Goal: Task Accomplishment & Management: Manage account settings

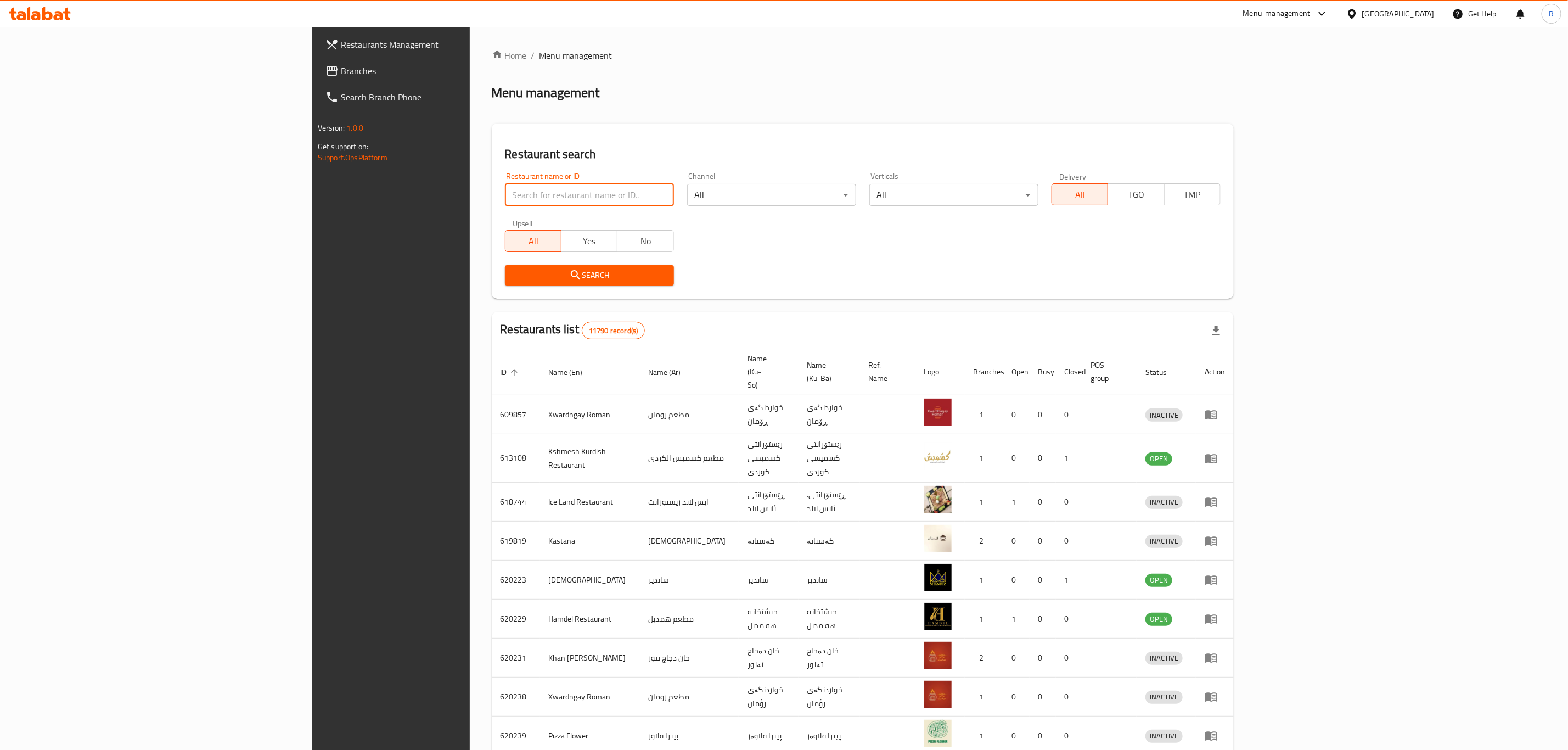
click at [505, 186] on input "search" at bounding box center [589, 195] width 169 height 22
type input "la lune ca"
click button "Search" at bounding box center [589, 275] width 169 height 20
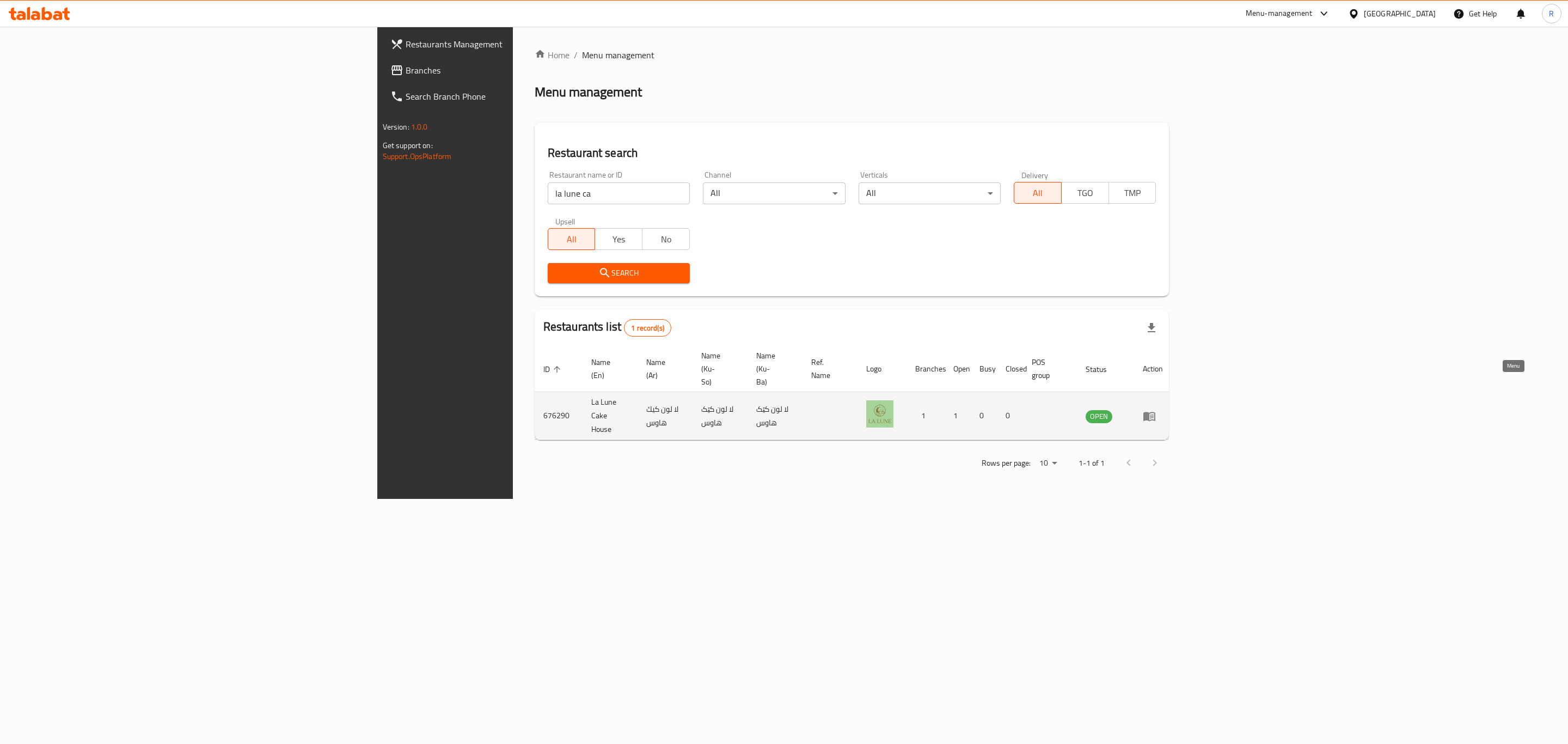
click at [1156, 412] on icon "enhanced table" at bounding box center [1149, 416] width 12 height 9
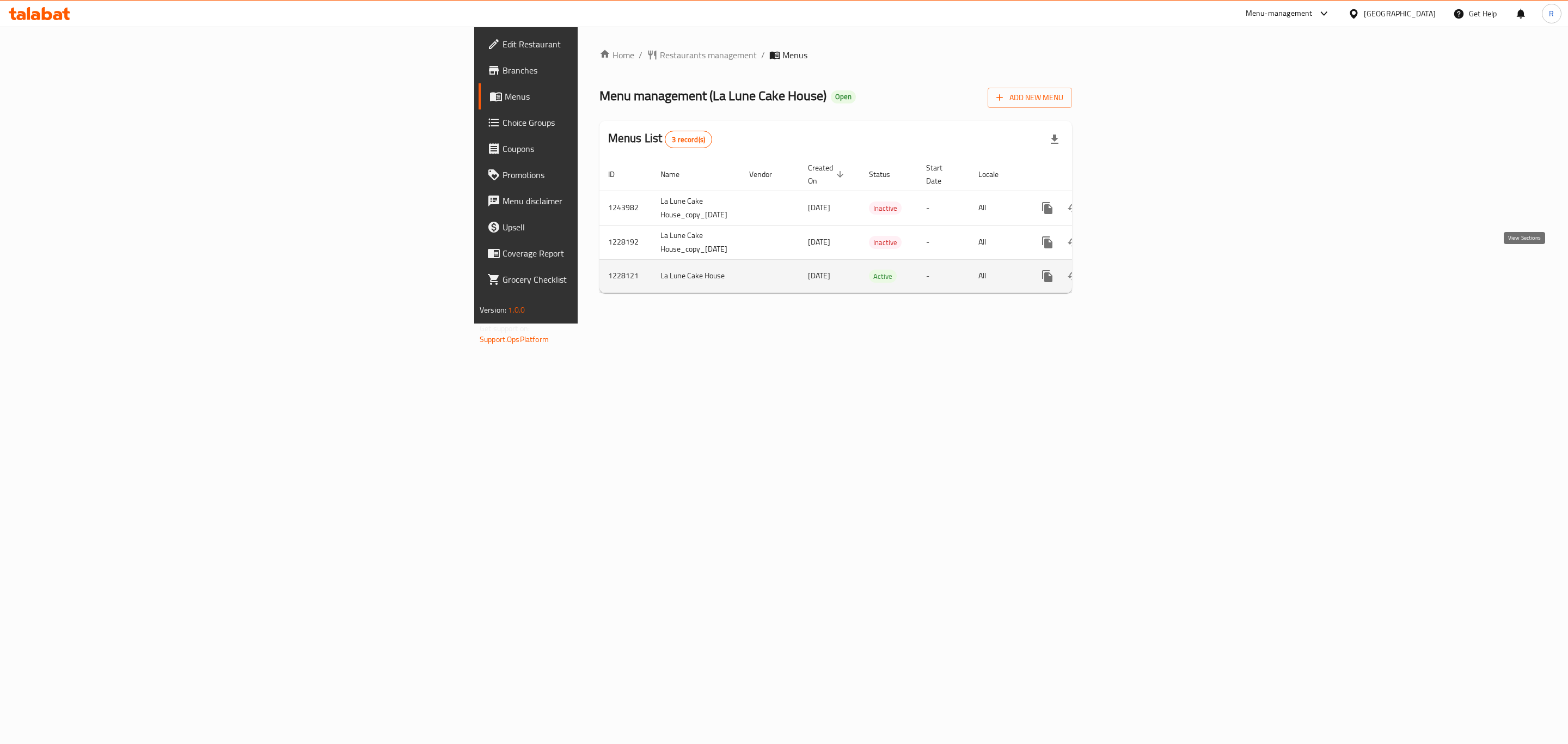
click at [1131, 271] on icon "enhanced table" at bounding box center [1125, 276] width 10 height 10
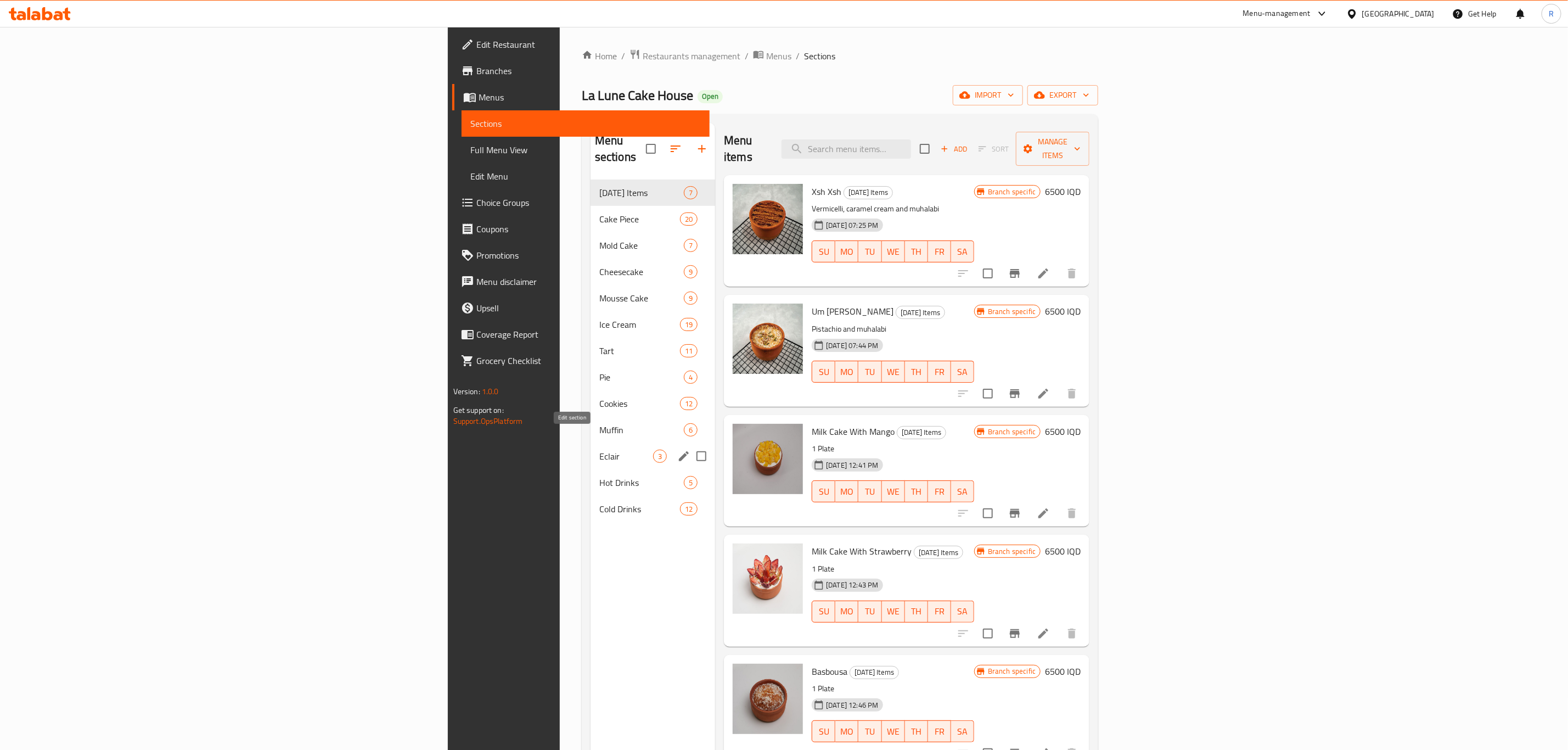
click at [678, 450] on icon "edit" at bounding box center [684, 456] width 13 height 13
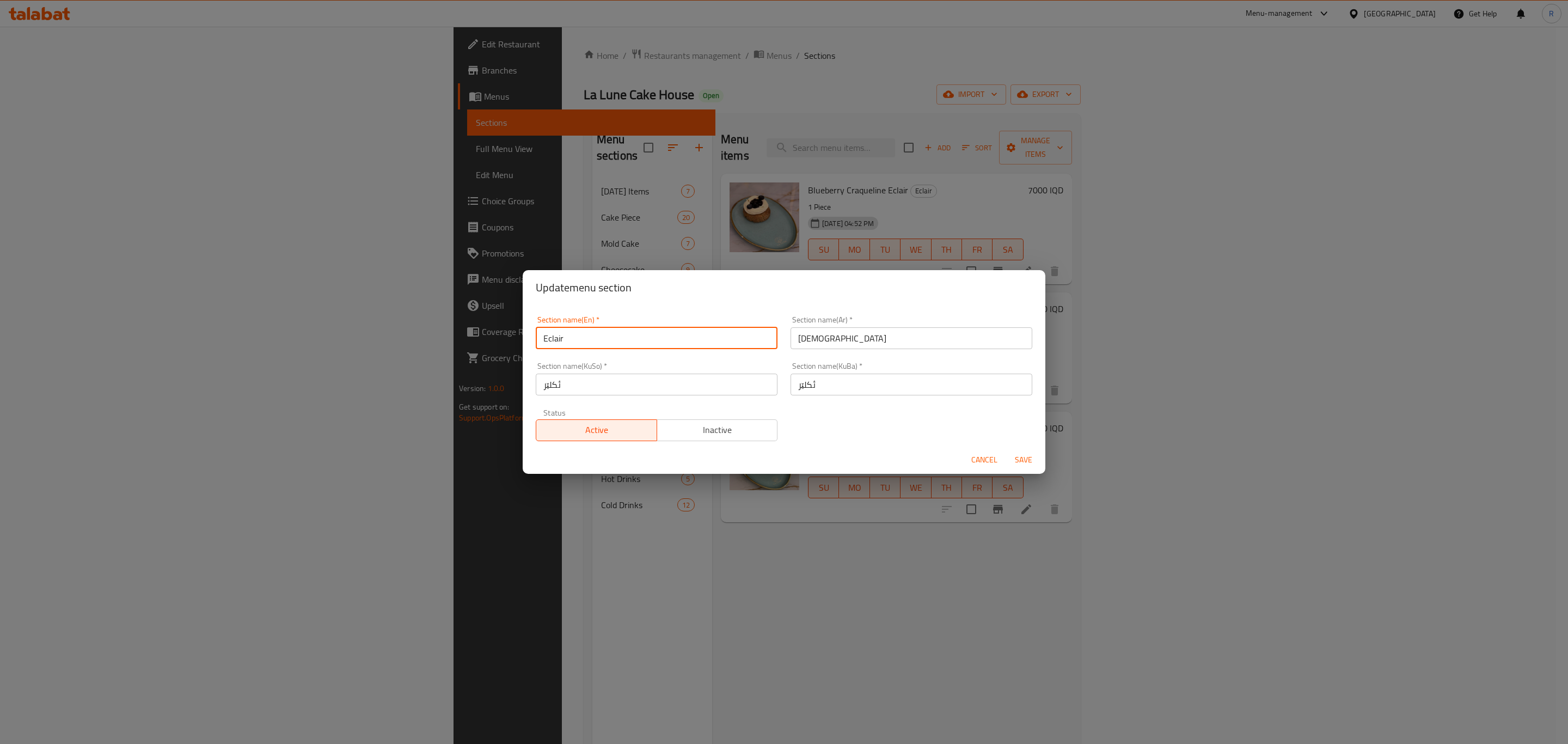
drag, startPoint x: 575, startPoint y: 335, endPoint x: 519, endPoint y: 343, distance: 56.6
click at [519, 343] on div "Update menu section Section name(En)   * Eclair Section name(En) * Section name…" at bounding box center [784, 372] width 1568 height 744
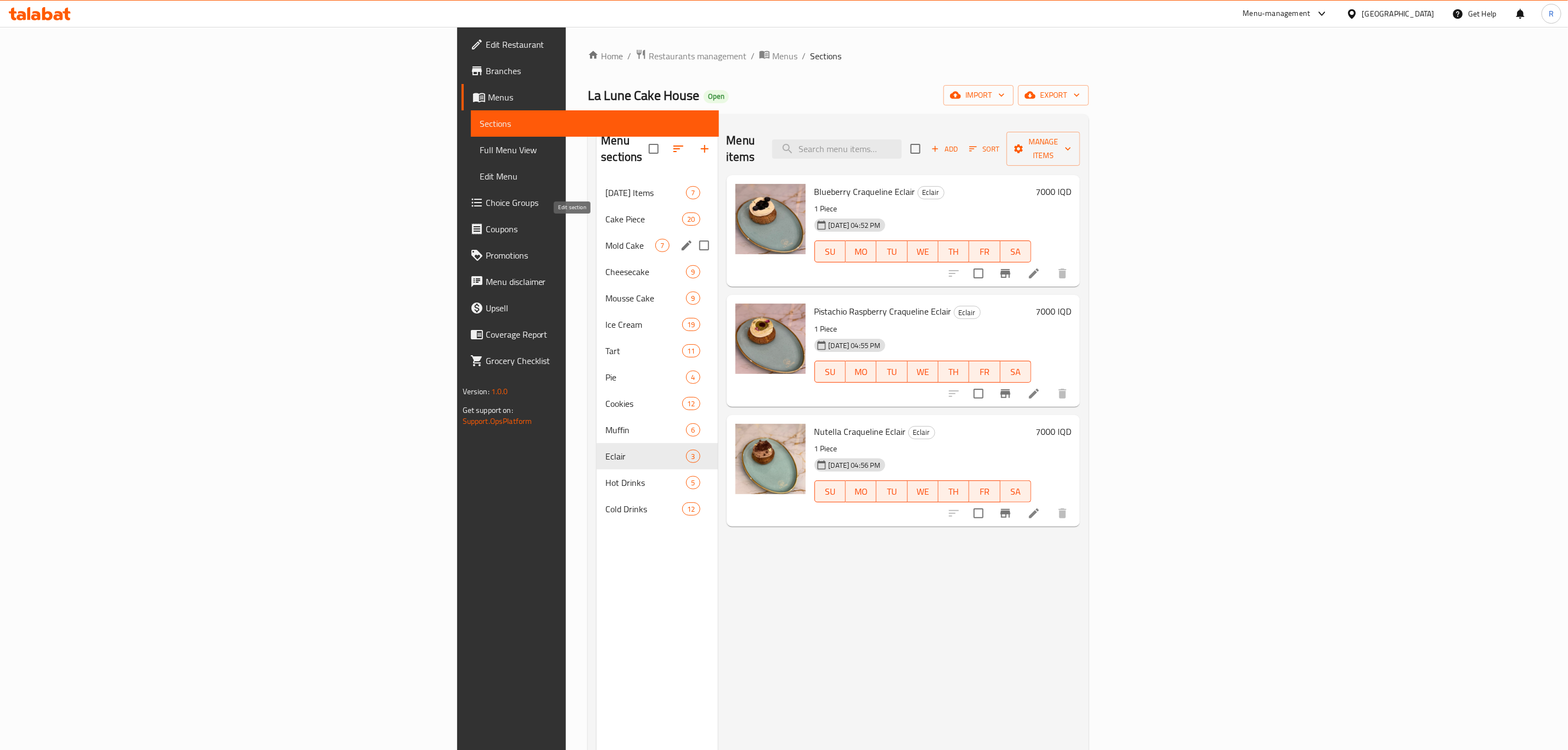
click at [682, 241] on icon "edit" at bounding box center [687, 245] width 10 height 10
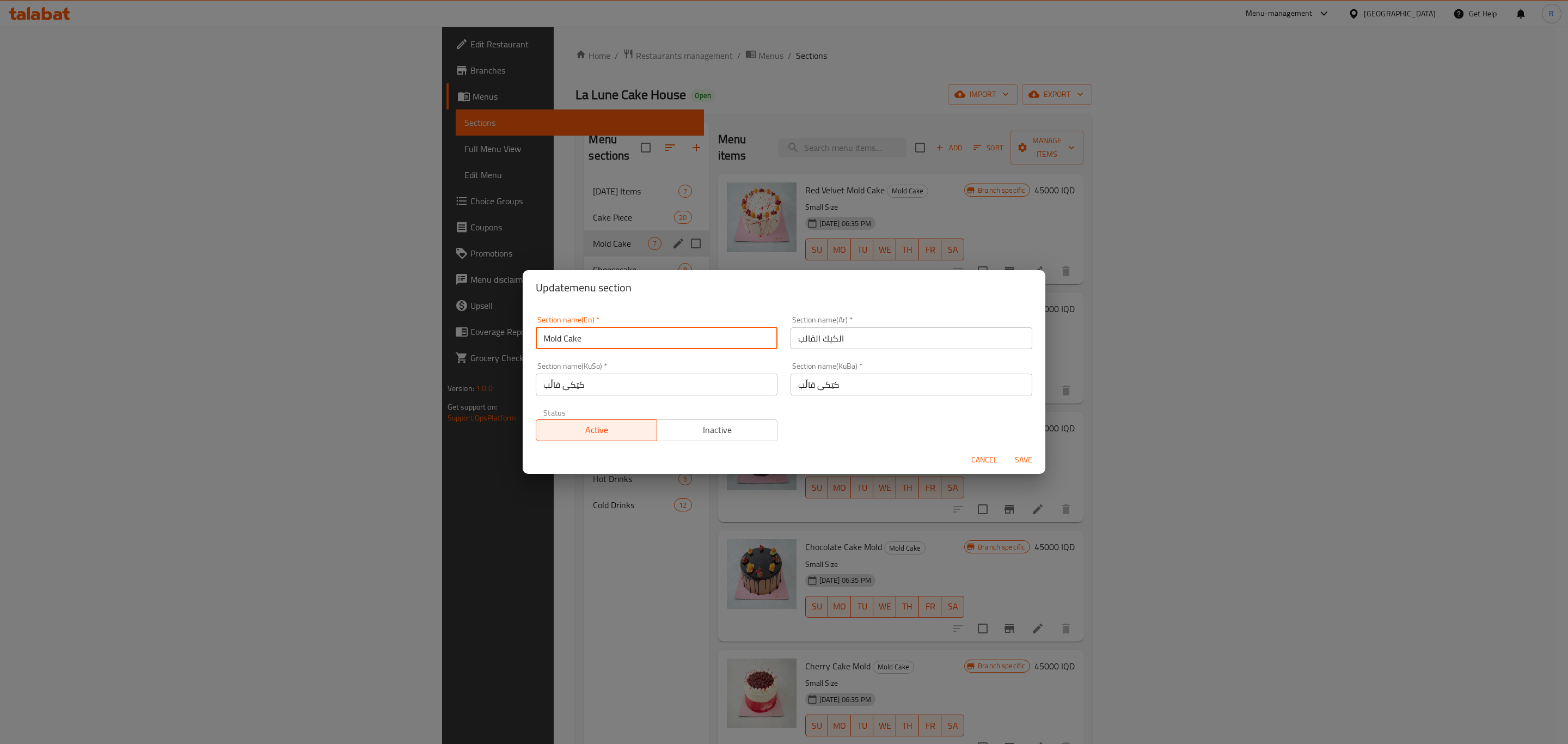
drag, startPoint x: 598, startPoint y: 332, endPoint x: 532, endPoint y: 334, distance: 66.0
click at [528, 334] on div "Section name(En)   * Mold Cake Section name(En) * Section name(Ar)   * الكيك ال…" at bounding box center [784, 375] width 523 height 140
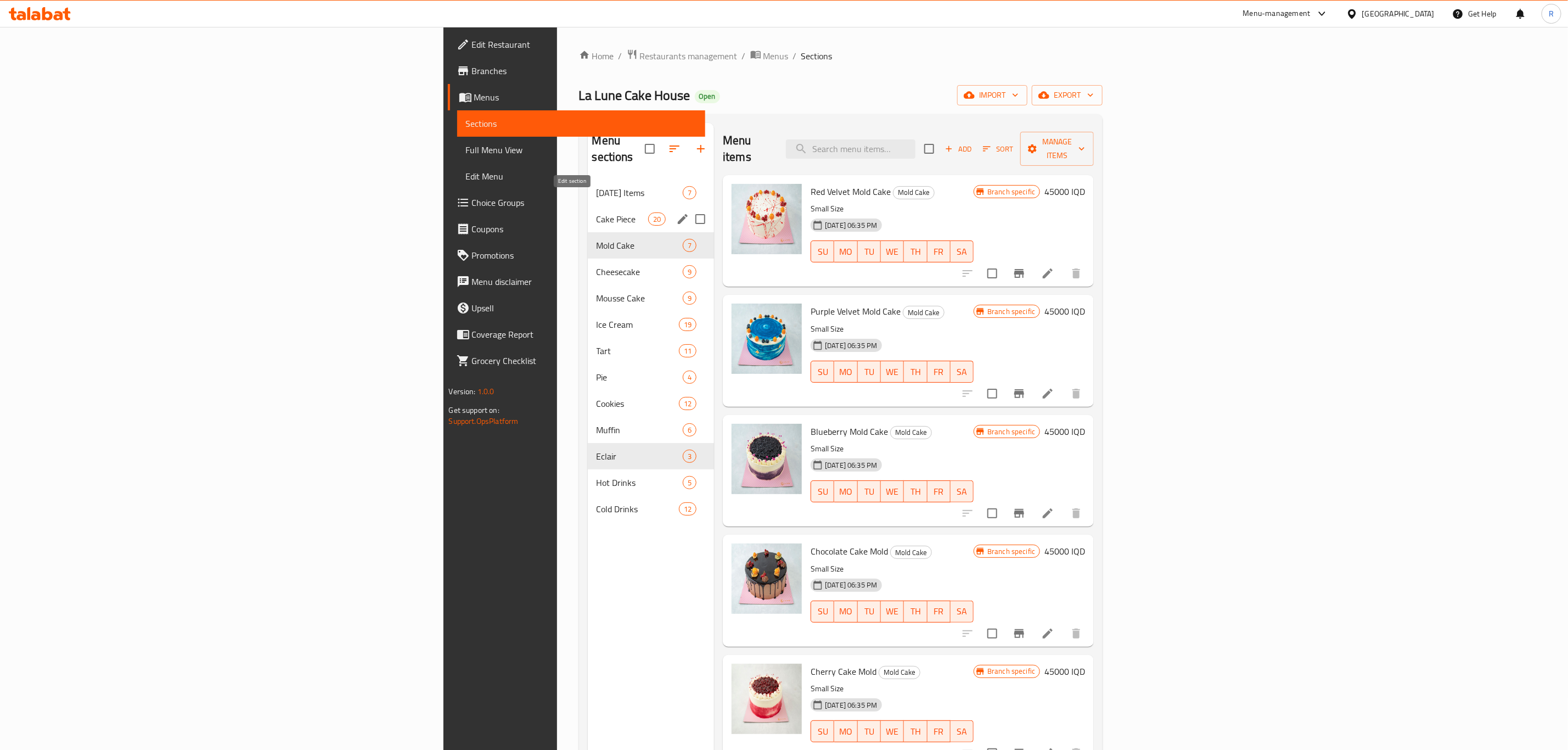
click at [678, 214] on icon "edit" at bounding box center [682, 218] width 10 height 10
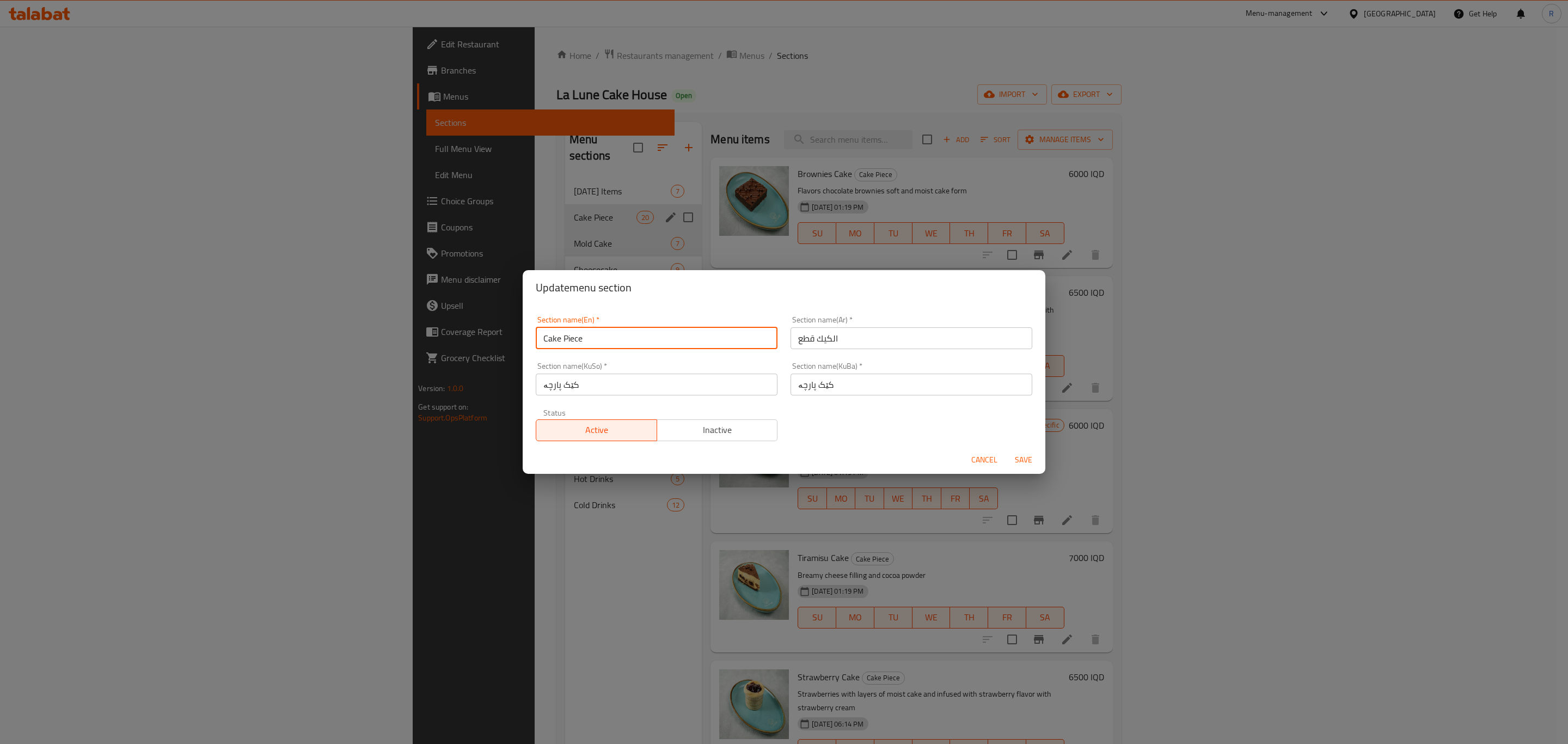
drag, startPoint x: 598, startPoint y: 341, endPoint x: 530, endPoint y: 341, distance: 68.0
click at [530, 341] on div "Section name(En)   * Cake Piece Section name(En) *" at bounding box center [657, 332] width 255 height 46
